Goal: Find specific page/section: Find specific page/section

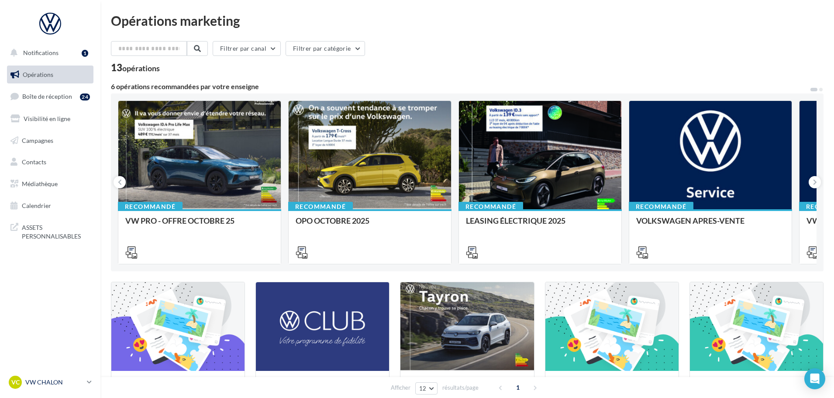
click at [87, 379] on link "VC VW CHALON vw-cha-dup" at bounding box center [50, 382] width 86 height 17
click at [85, 388] on link "VC VW CHALON vw-cha-dup" at bounding box center [50, 382] width 86 height 17
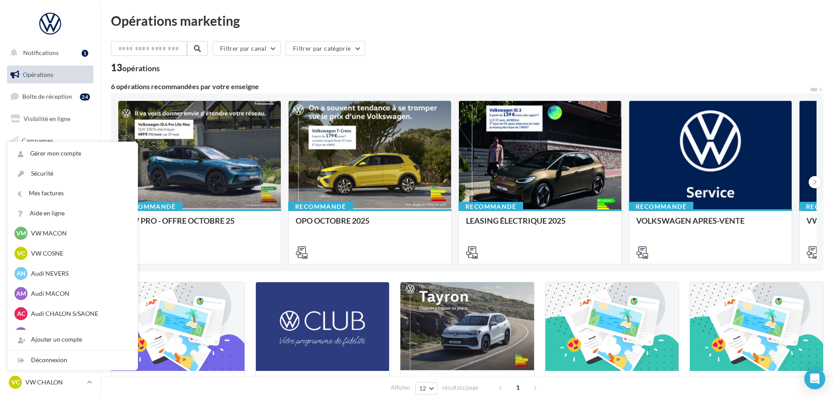
scroll to position [437, 0]
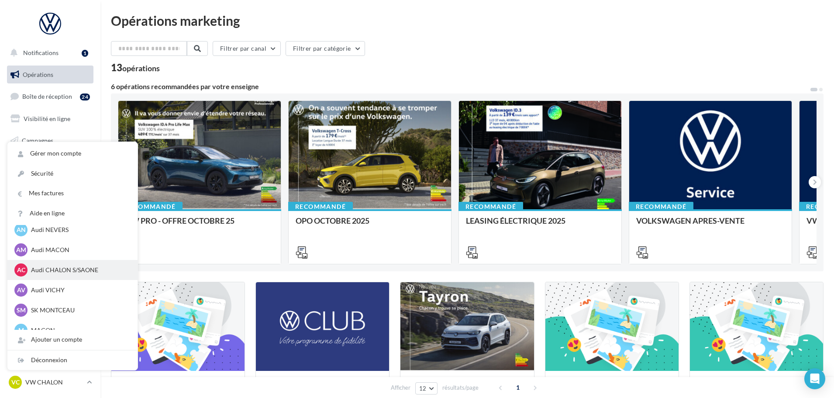
click at [75, 274] on div "AC Audi CHALON S/SAONE audi-chal-dup" at bounding box center [72, 269] width 116 height 13
